Goal: Find specific page/section: Find specific page/section

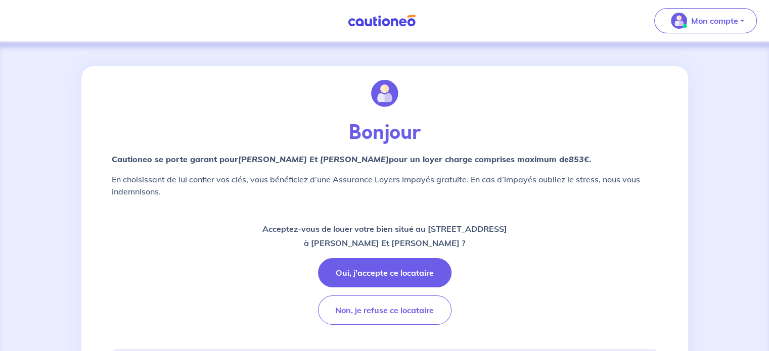
click at [524, 336] on div "Bonjour Cautioneo se porte garant pour Yvan TAVITA Et Kelly VILI  pour un loyer…" at bounding box center [385, 315] width 558 height 499
